Goal: Complete application form

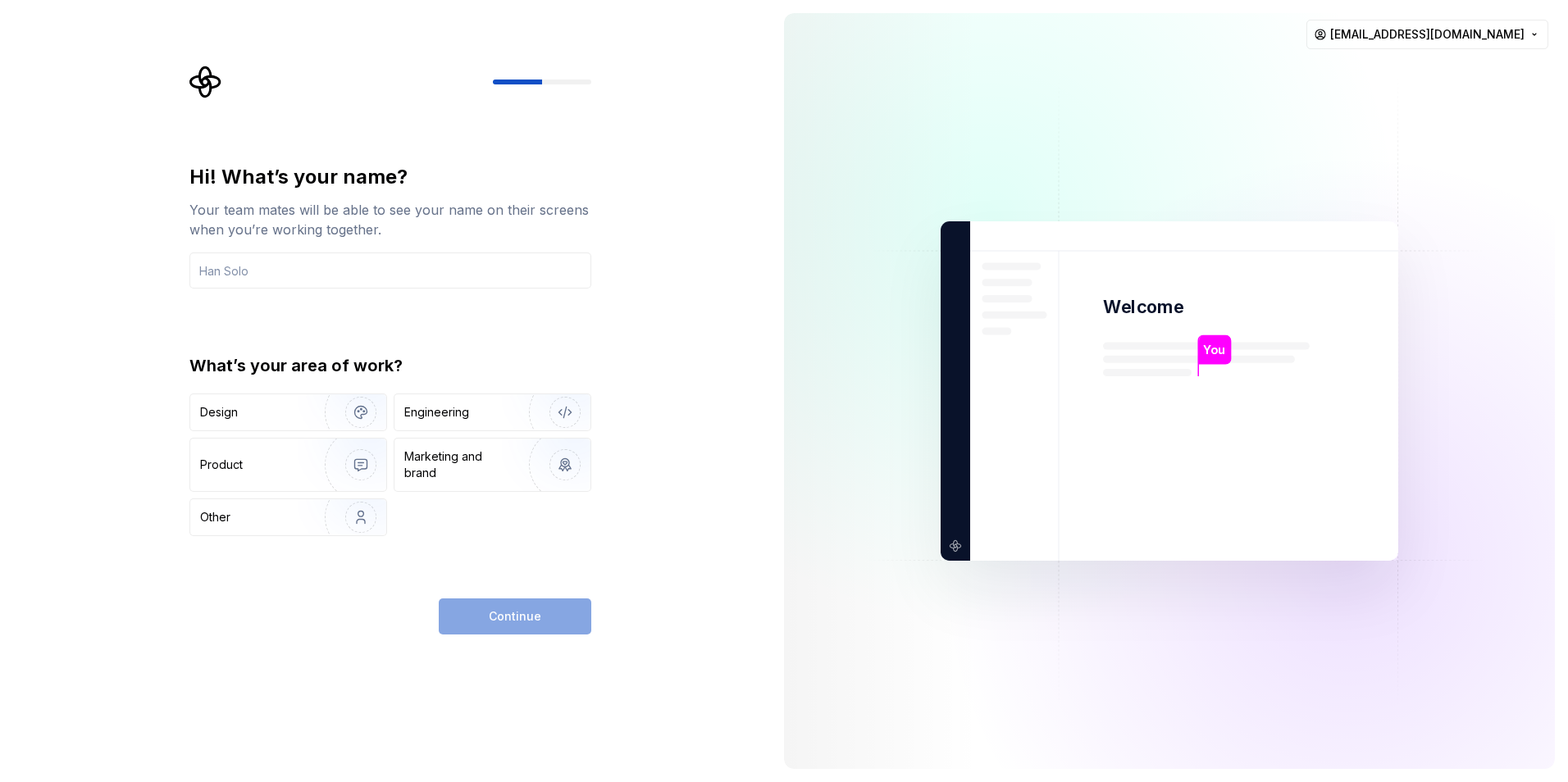
click at [477, 615] on div "Continue" at bounding box center [515, 617] width 153 height 36
click at [283, 463] on div "Product" at bounding box center [254, 465] width 109 height 17
click at [516, 607] on div "Continue" at bounding box center [515, 617] width 153 height 36
click at [488, 610] on div "Continue" at bounding box center [515, 617] width 153 height 36
click at [309, 457] on img "button" at bounding box center [350, 464] width 105 height 109
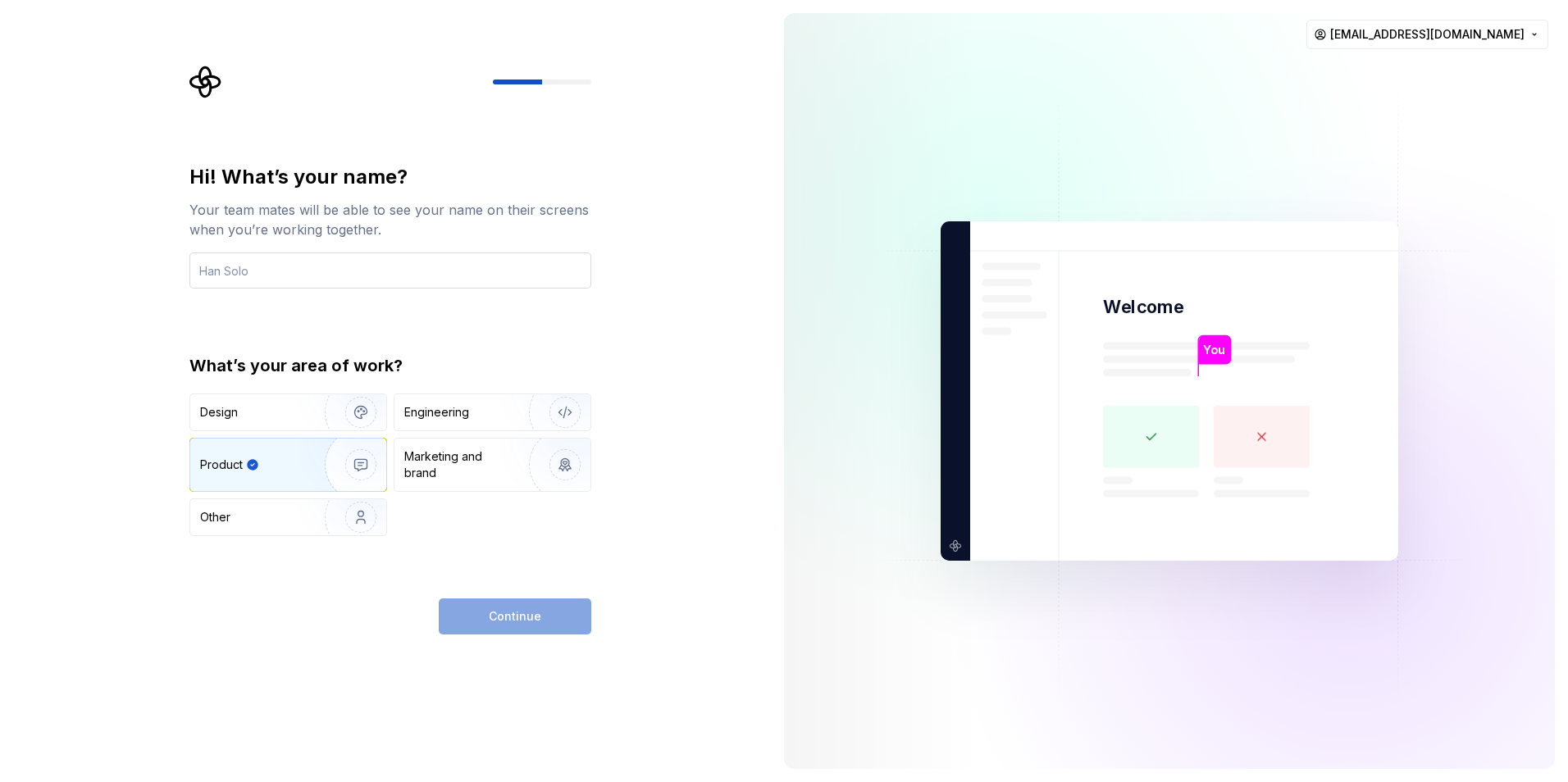
click at [268, 255] on input "text" at bounding box center [390, 271] width 402 height 36
click at [544, 87] on div at bounding box center [390, 82] width 402 height 33
click at [241, 520] on div "Other" at bounding box center [248, 517] width 96 height 17
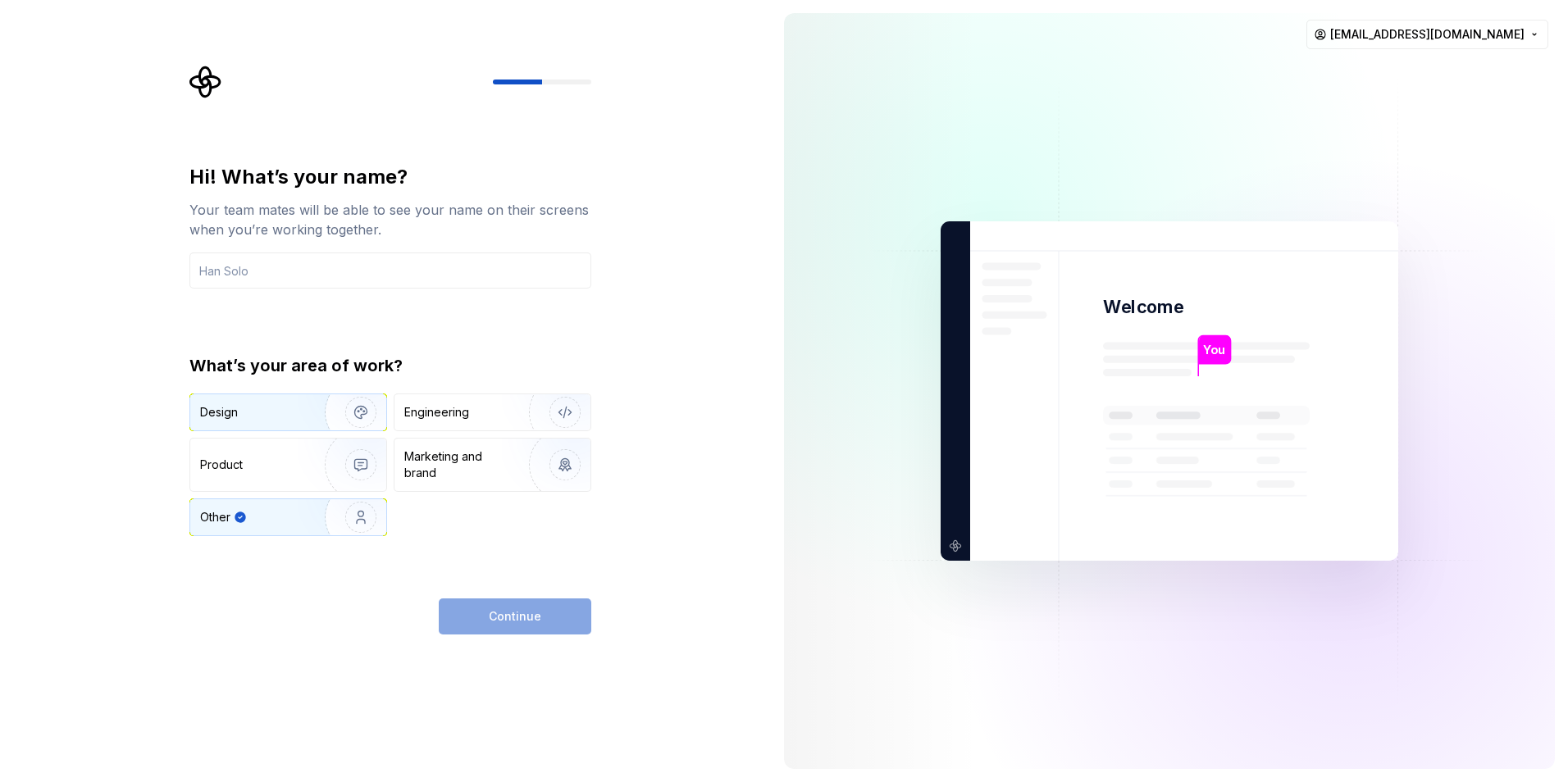
click at [333, 430] on div "Design Engineering Product Marketing and brand Other" at bounding box center [390, 465] width 402 height 143
click at [494, 400] on div "Engineering" at bounding box center [493, 413] width 196 height 36
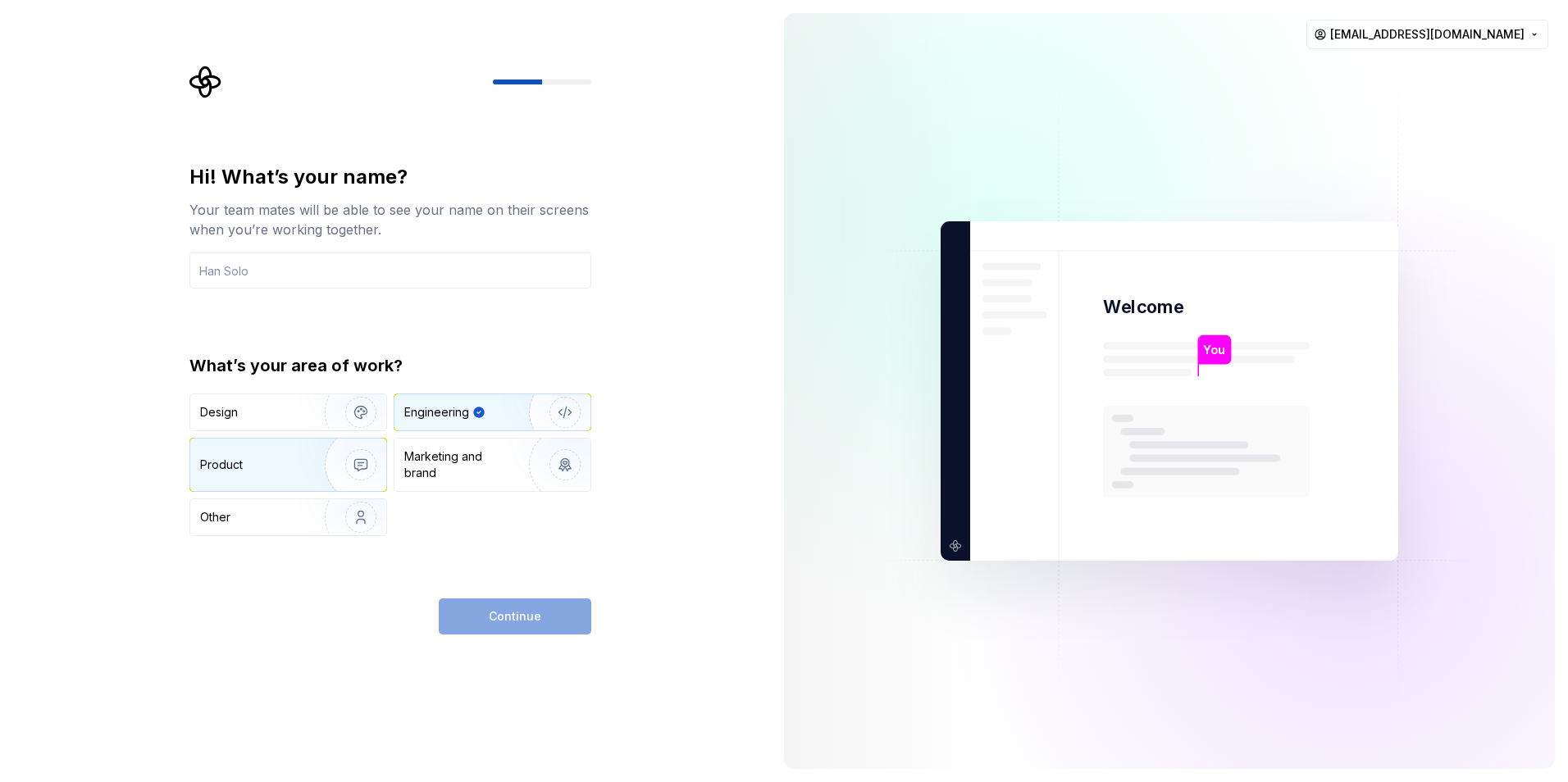
click at [267, 467] on div "Product" at bounding box center [254, 465] width 109 height 17
click at [1157, 449] on rect at bounding box center [1152, 436] width 96 height 62
click at [1146, 427] on rect at bounding box center [1152, 436] width 96 height 62
click at [1263, 438] on icon at bounding box center [1262, 436] width 7 height 7
click at [1153, 443] on rect at bounding box center [1152, 436] width 96 height 62
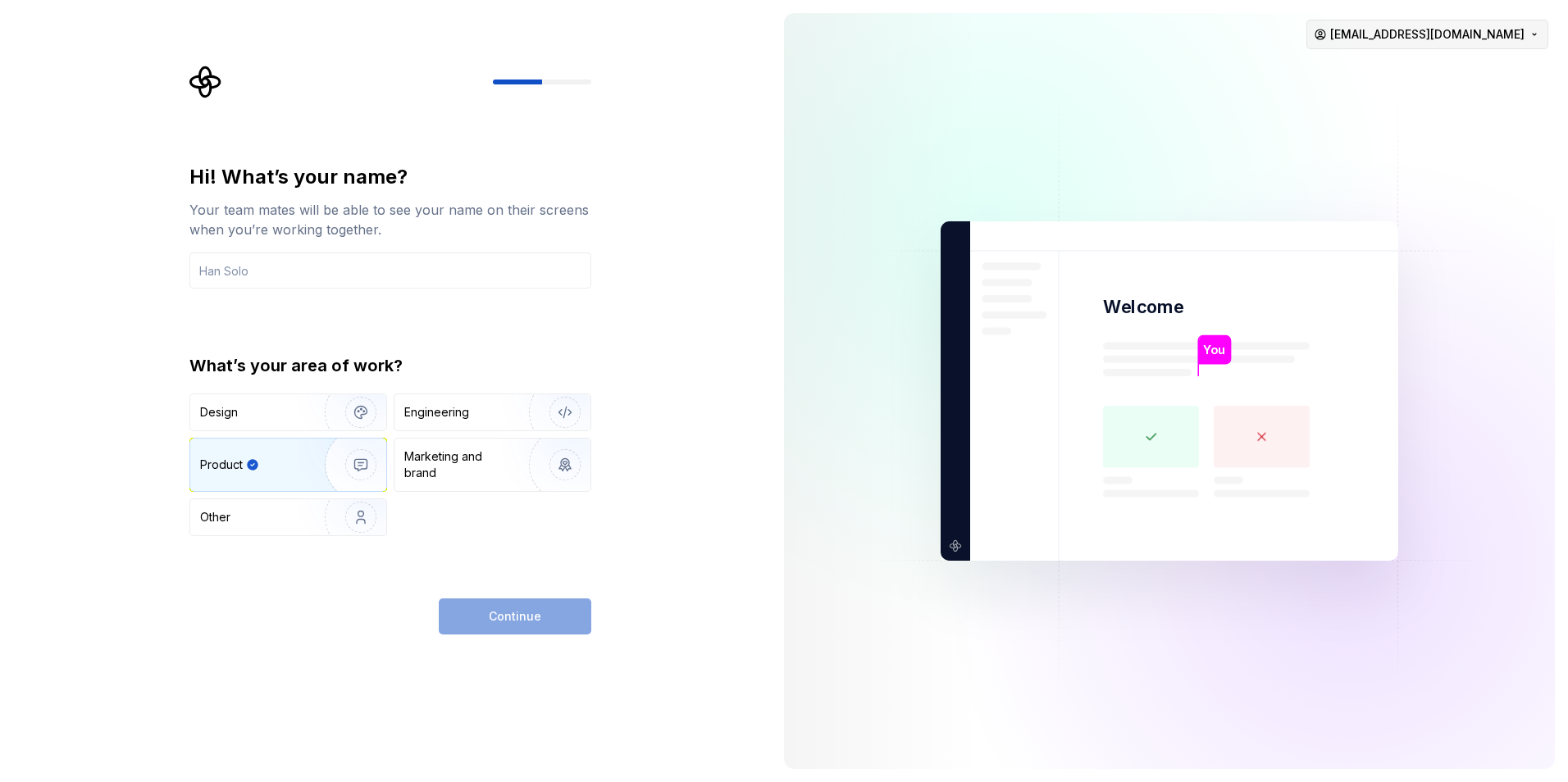
click at [1454, 41] on html "Hi! What’s your name? Your team mates will be able to see your name on their sc…" at bounding box center [784, 391] width 1568 height 782
click at [1124, 464] on html "Hi! What’s your name? Your team mates will be able to see your name on their sc…" at bounding box center [784, 391] width 1568 height 782
